Goal: Transaction & Acquisition: Purchase product/service

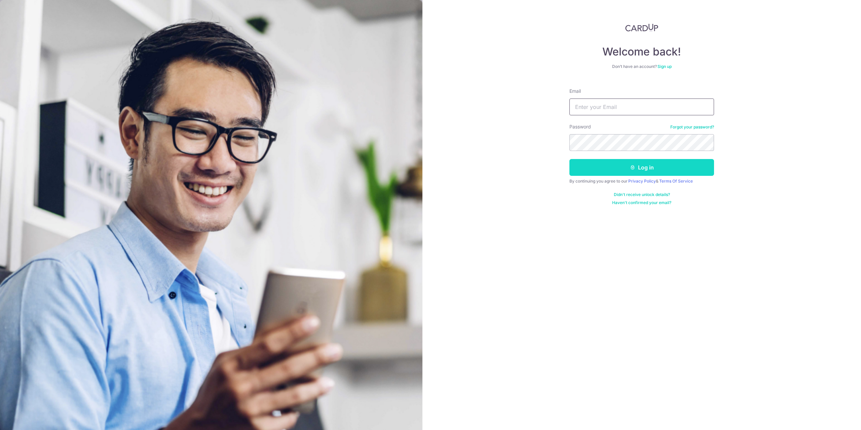
type input "dennistee75@gmail.com"
click at [608, 173] on button "Log in" at bounding box center [641, 167] width 145 height 17
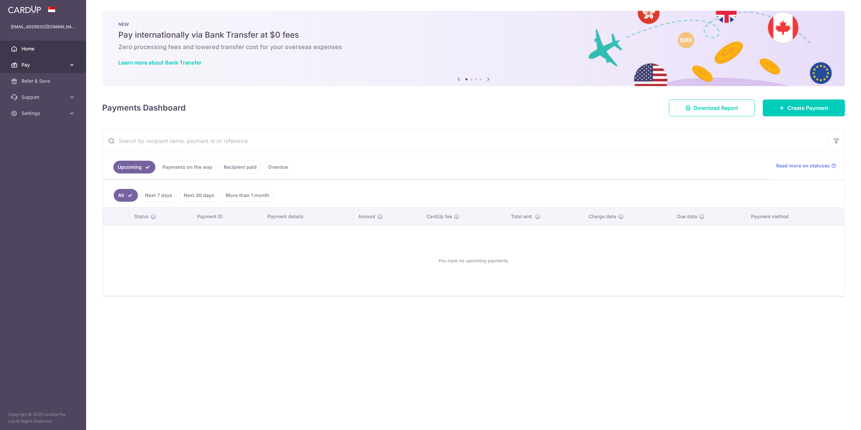
click at [23, 65] on span "Pay" at bounding box center [44, 65] width 44 height 7
click at [33, 82] on span "Payments" at bounding box center [44, 81] width 44 height 7
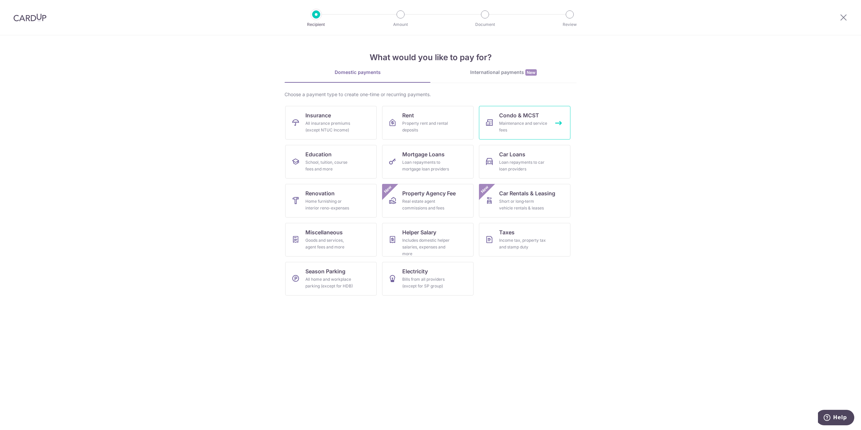
click at [497, 120] on link "Condo & MCST Maintenance and service fees" at bounding box center [524, 123] width 91 height 34
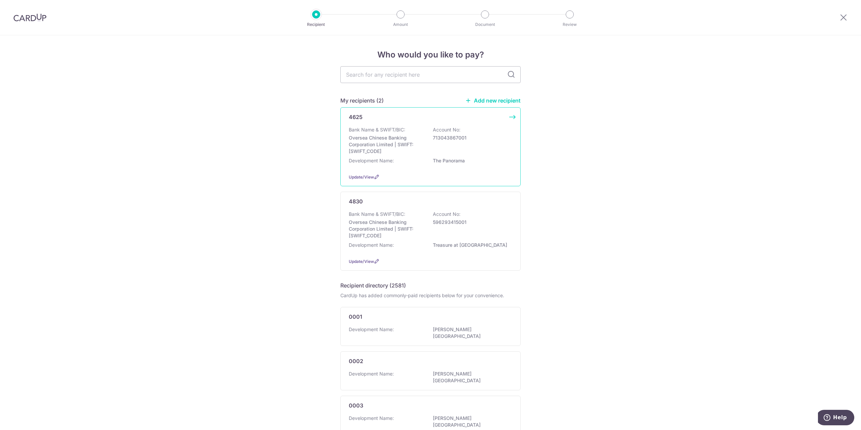
click at [403, 130] on p "Bank Name & SWIFT/BIC:" at bounding box center [377, 129] width 56 height 7
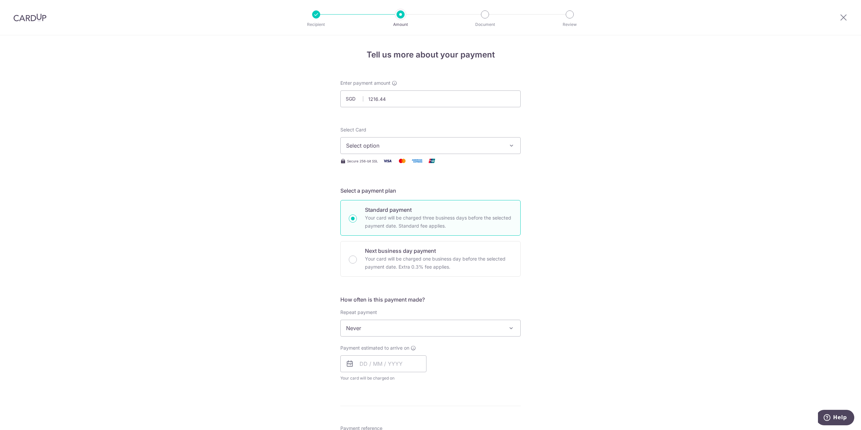
type input "1,216.44"
click at [288, 124] on div "Tell us more about your payment Enter payment amount SGD 1,216.44 1216.44 Selec…" at bounding box center [430, 339] width 861 height 608
click at [381, 149] on span "Select option" at bounding box center [424, 146] width 157 height 8
click at [376, 210] on span "**** 5124" at bounding box center [374, 210] width 25 height 8
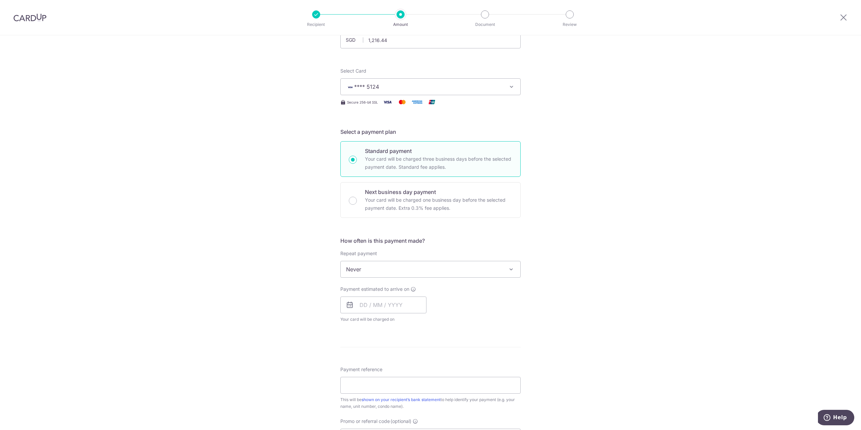
scroll to position [67, 0]
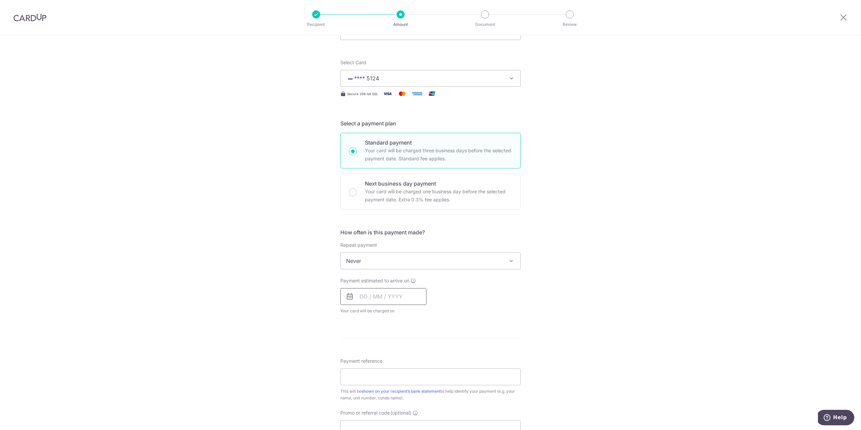
click at [363, 290] on input "text" at bounding box center [383, 296] width 86 height 17
click at [420, 371] on link "19" at bounding box center [421, 371] width 11 height 11
type input "[DATE]"
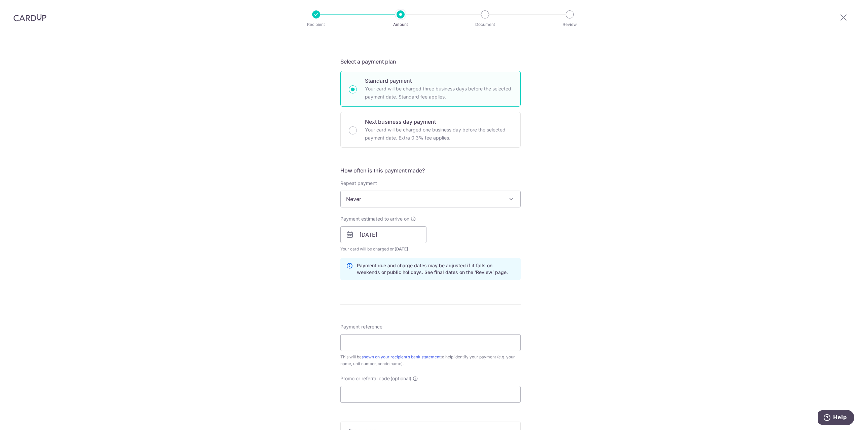
scroll to position [168, 0]
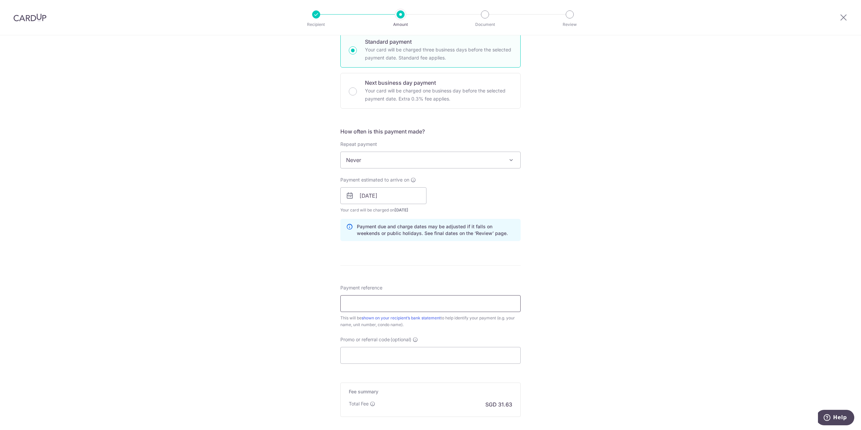
click at [372, 303] on input "Payment reference" at bounding box center [430, 303] width 180 height 17
type input "BLK20 14-41"
click at [409, 352] on input "Promo or referral code (optional)" at bounding box center [430, 355] width 180 height 17
paste input "OCBC195"
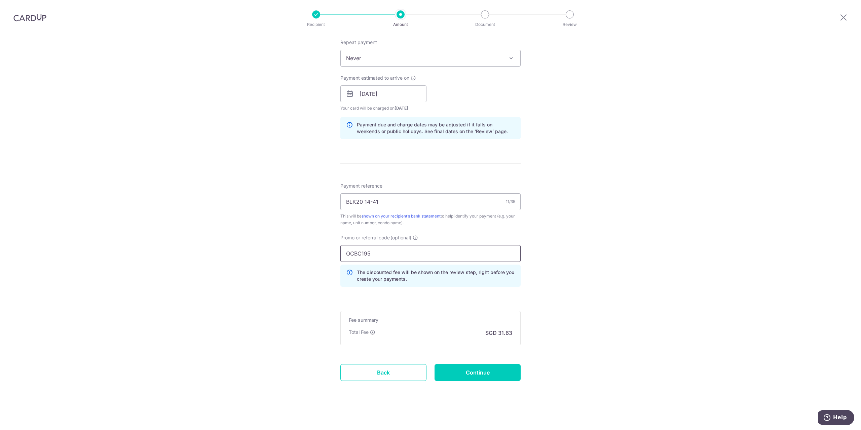
scroll to position [271, 0]
type input "OCBC195"
click at [457, 375] on input "Continue" at bounding box center [477, 371] width 86 height 17
type input "Create Schedule"
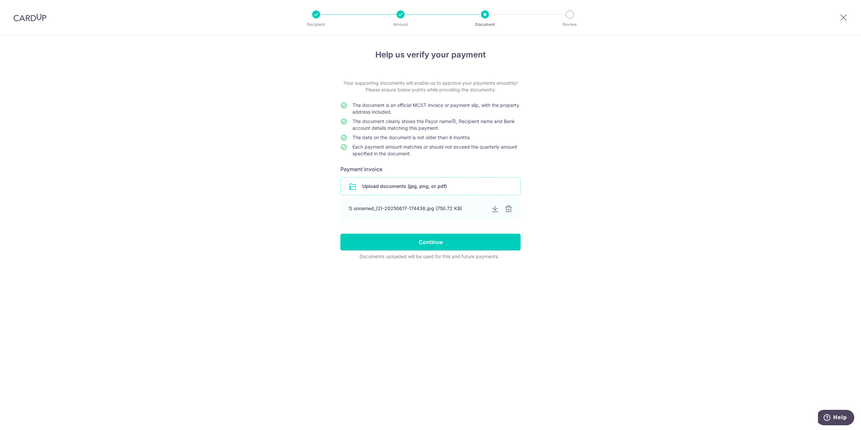
click at [422, 185] on input "file" at bounding box center [431, 185] width 180 height 17
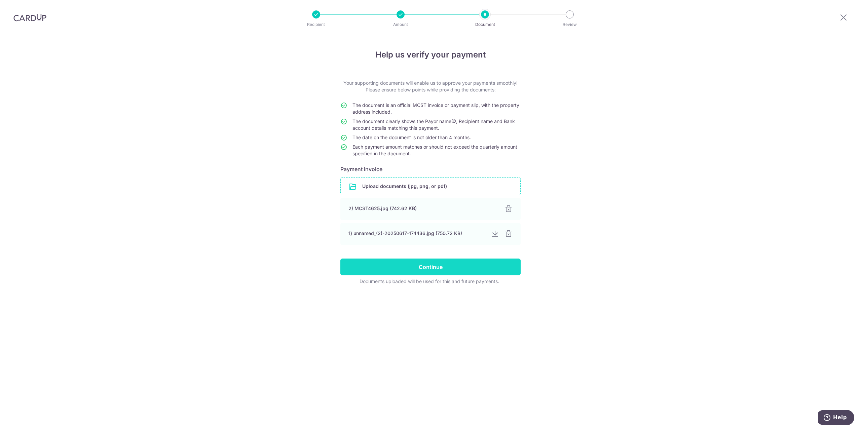
click at [457, 268] on input "Continue" at bounding box center [430, 267] width 180 height 17
click at [510, 233] on div at bounding box center [508, 234] width 8 height 8
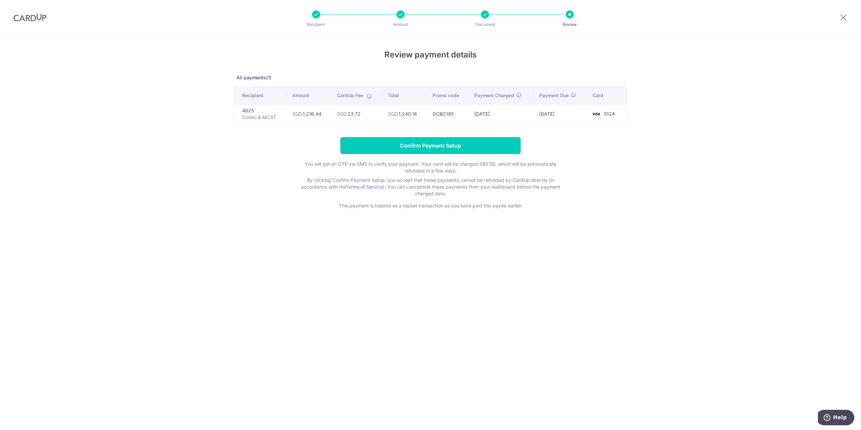
click at [423, 144] on input "Confirm Payment Setup" at bounding box center [430, 145] width 180 height 17
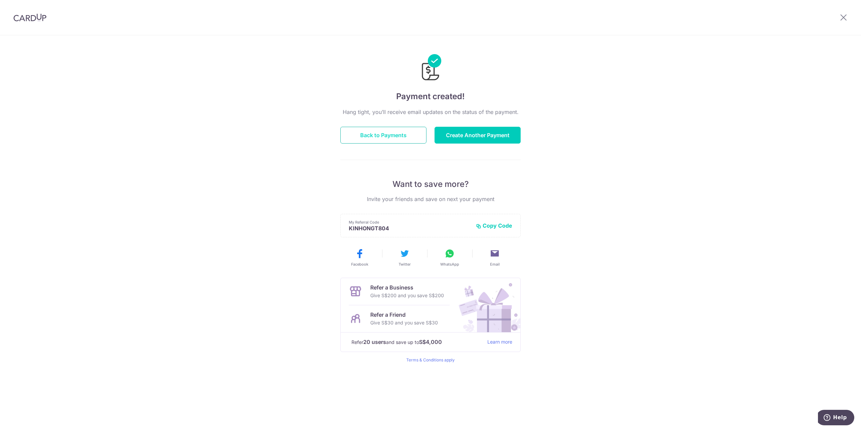
click at [371, 135] on button "Back to Payments" at bounding box center [383, 135] width 86 height 17
